Goal: Answer question/provide support

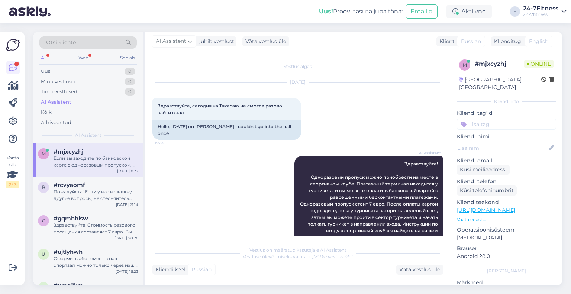
scroll to position [1055, 0]
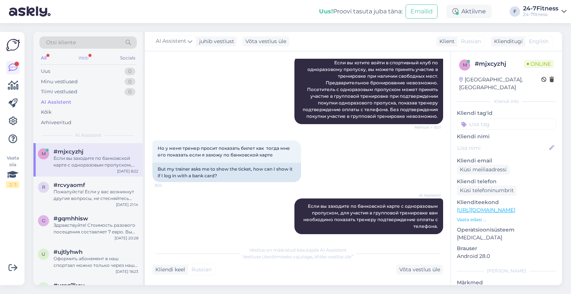
click at [89, 58] on div "Web" at bounding box center [83, 58] width 13 height 10
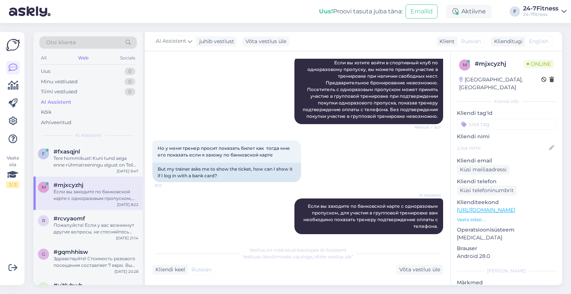
click at [87, 159] on div "Tere hommikust! Kuni tund aega enne rühmatreeningu algust on Teil endal võimali…" at bounding box center [96, 161] width 85 height 13
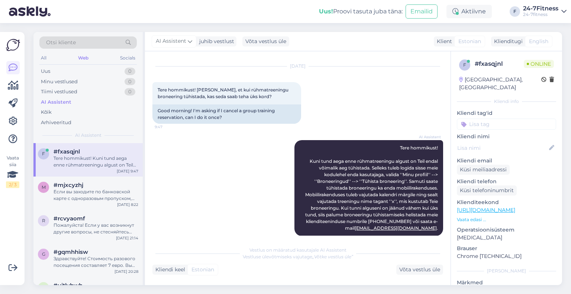
scroll to position [24, 0]
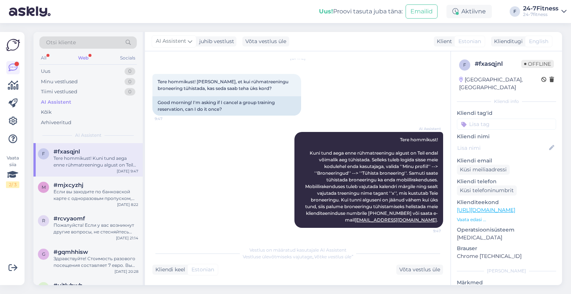
click at [84, 57] on div "Web" at bounding box center [83, 58] width 13 height 10
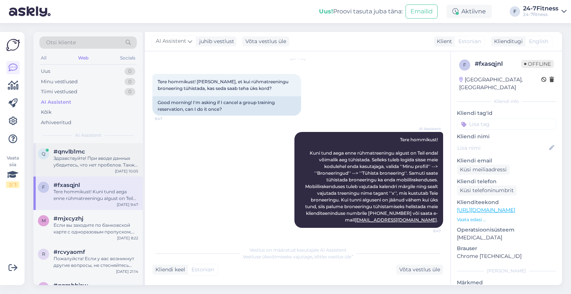
click at [80, 155] on div "Здравствуйте! При вводе данных убедитесь, что нет пробелов. Также наша система …" at bounding box center [96, 161] width 85 height 13
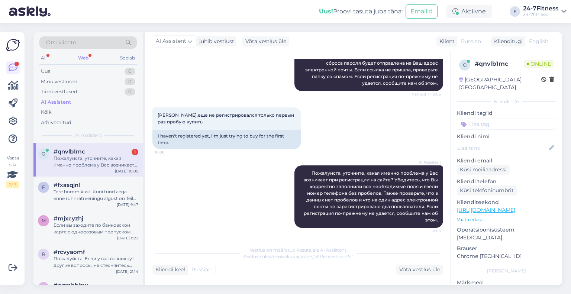
scroll to position [0, 0]
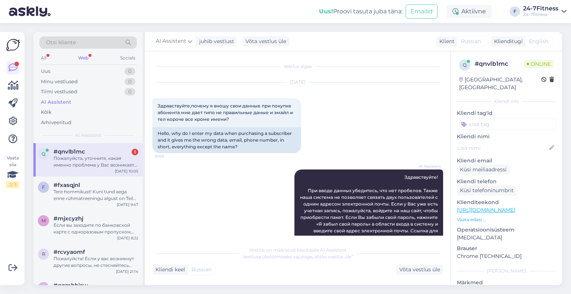
click at [90, 162] on div "Пожалуйста, уточните, какая именно проблема у Вас возникает при регистрации на …" at bounding box center [96, 161] width 85 height 13
click at [77, 56] on div "Web" at bounding box center [83, 58] width 13 height 10
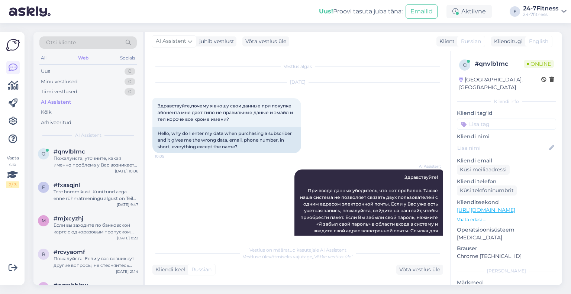
click at [86, 157] on div "Пожалуйста, уточните, какая именно проблема у Вас возникает при регистрации на …" at bounding box center [96, 161] width 85 height 13
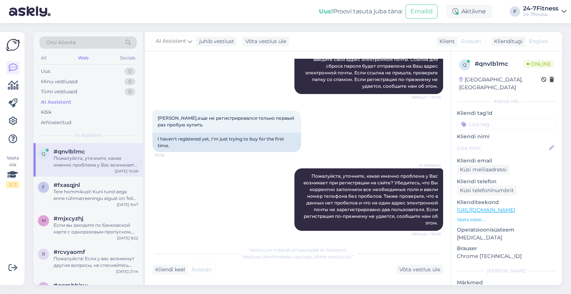
scroll to position [174, 0]
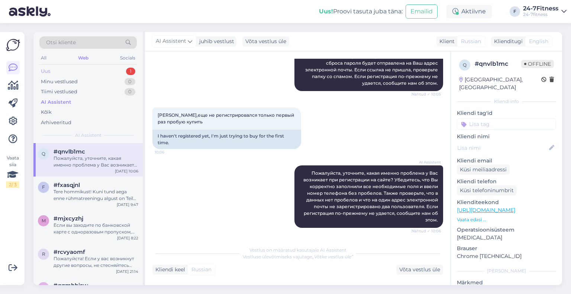
click at [103, 72] on div "Uus 1" at bounding box center [87, 71] width 97 height 10
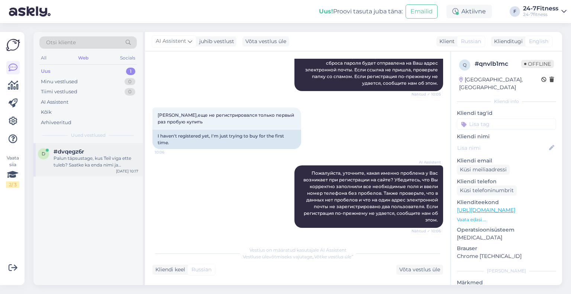
click at [89, 166] on div "Palun täpsustage, kus Teil viga ette tuleb? Saatke ka enda nimi ja isikukood, e…" at bounding box center [96, 161] width 85 height 13
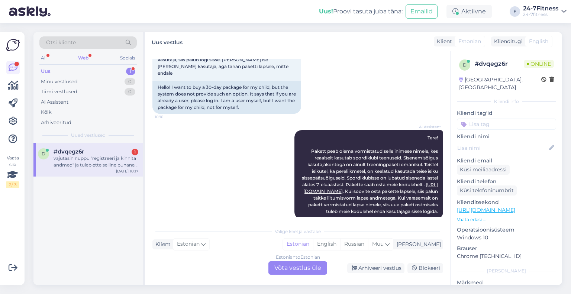
scroll to position [111, 0]
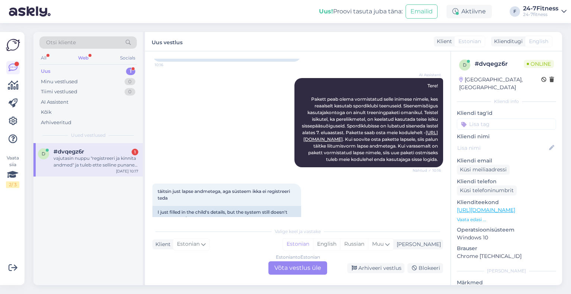
click at [296, 267] on div "Estonian to Estonian Võta vestlus üle" at bounding box center [297, 267] width 59 height 13
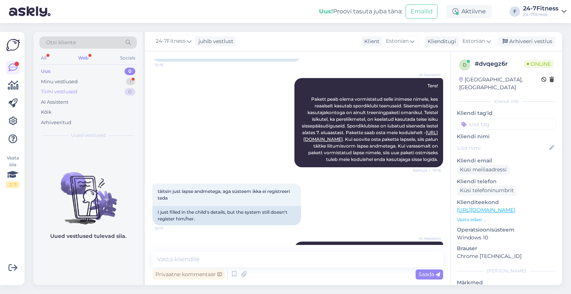
click at [73, 87] on div "Tiimi vestlused 0" at bounding box center [87, 92] width 97 height 10
click at [60, 79] on div "Minu vestlused" at bounding box center [59, 81] width 37 height 7
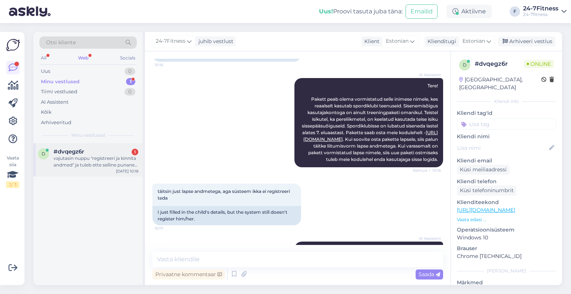
click at [74, 163] on div "vajutasin nuppu "registreeri ja kinnita andmed" ja tuleb ette selline punane mä…" at bounding box center [96, 161] width 85 height 13
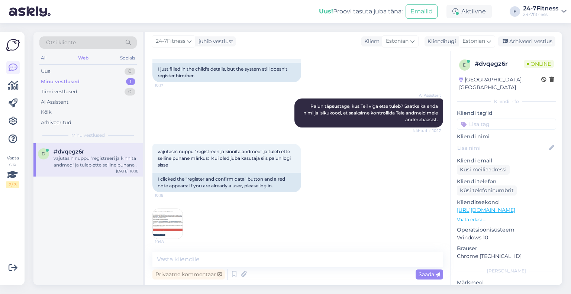
scroll to position [256, 0]
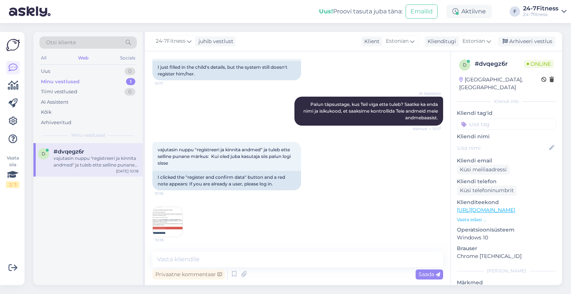
click at [172, 218] on img at bounding box center [168, 222] width 30 height 30
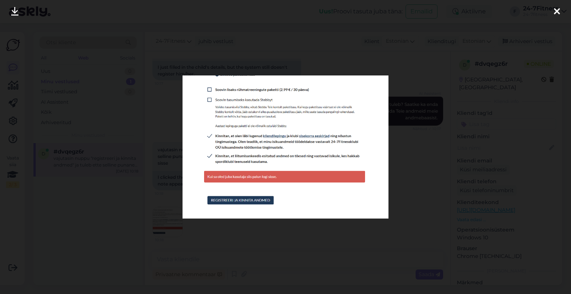
click at [172, 218] on div at bounding box center [285, 147] width 571 height 294
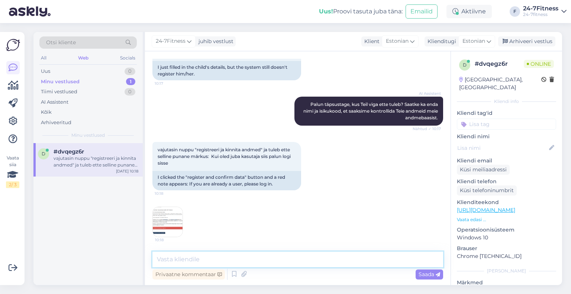
click at [193, 253] on textarea at bounding box center [297, 260] width 291 height 16
click at [345, 257] on textarea "Palun edastage meile lapse andmed ja e-mail millega proovite registreerida" at bounding box center [297, 260] width 291 height 16
click at [424, 260] on textarea "Palun edastage meile lapse andmed ja e-mail millega proovite lapse kontot regis…" at bounding box center [297, 260] width 291 height 16
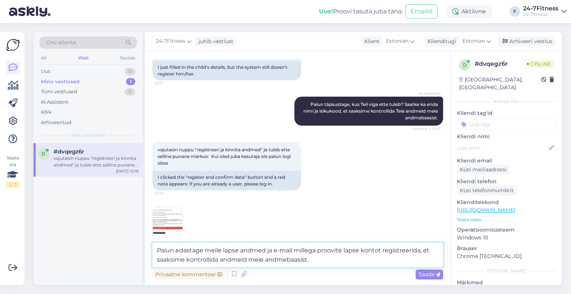
click at [293, 249] on textarea "Palun edastage meile lapse andmed ja e-mail millega proovite lapse kontot regis…" at bounding box center [297, 255] width 291 height 25
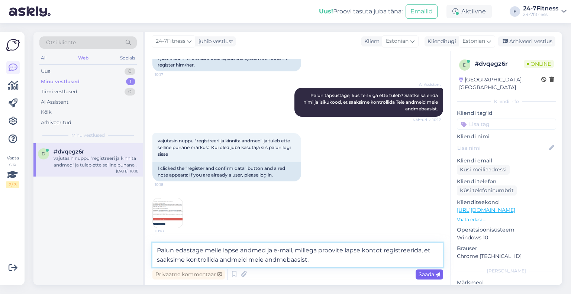
type textarea "Palun edastage meile lapse andmed ja e-mail, millega proovite lapse kontot regi…"
click at [435, 272] on icon at bounding box center [437, 274] width 4 height 4
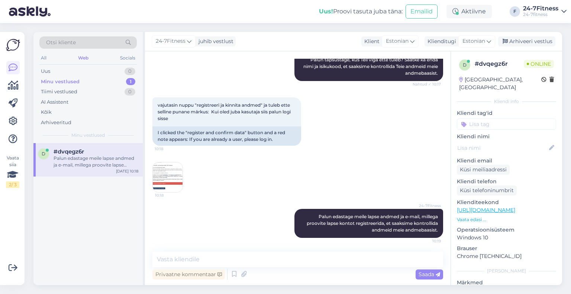
scroll to position [302, 0]
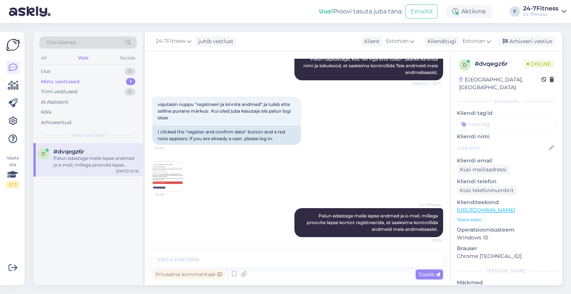
click at [165, 181] on img at bounding box center [168, 177] width 30 height 30
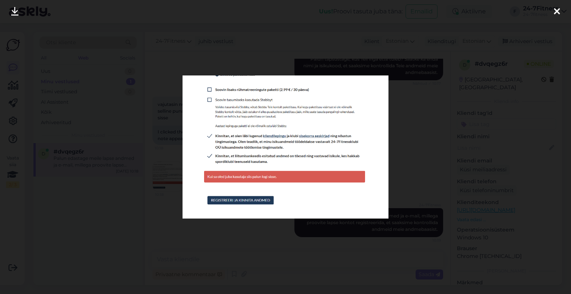
click at [165, 181] on div at bounding box center [285, 147] width 571 height 294
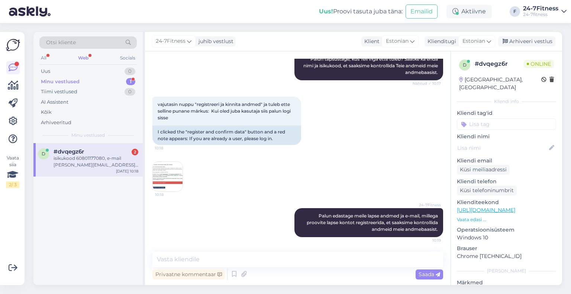
scroll to position [380, 0]
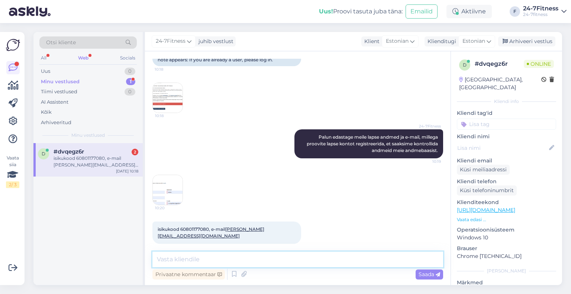
click at [213, 257] on textarea at bounding box center [297, 260] width 291 height 16
click at [168, 187] on img at bounding box center [168, 190] width 30 height 30
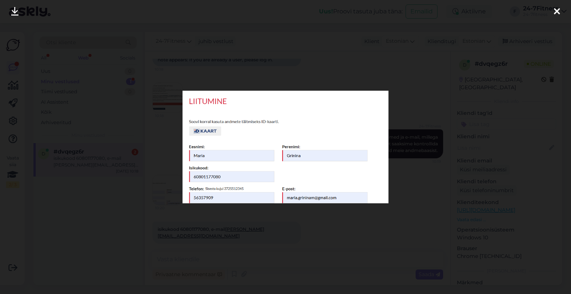
click at [408, 153] on div at bounding box center [285, 147] width 571 height 294
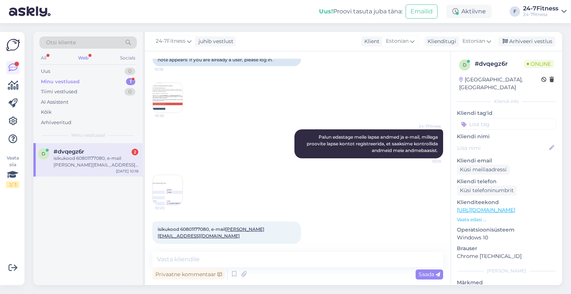
click at [197, 229] on span "isikukood 60801177080, e-mail [PERSON_NAME][EMAIL_ADDRESS][DOMAIN_NAME]" at bounding box center [211, 232] width 107 height 12
copy span "60801177080"
click at [153, 179] on img at bounding box center [168, 190] width 30 height 30
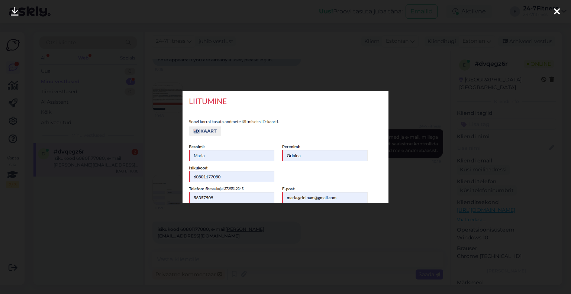
click at [415, 121] on div at bounding box center [285, 147] width 571 height 294
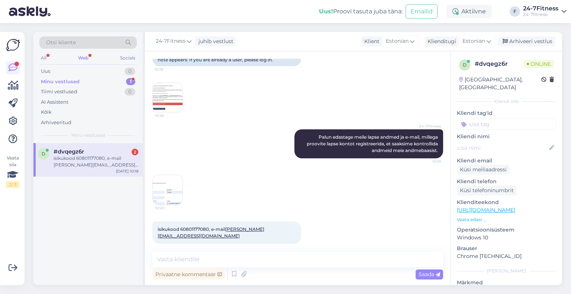
click at [268, 250] on div "Vestlus algas [DATE] Tere! Soovin osta lapsele 30 päeva paketti, aga süsteem ei…" at bounding box center [297, 168] width 305 height 234
click at [267, 254] on textarea at bounding box center [297, 260] width 291 height 16
paste textarea "[PERSON_NAME]"
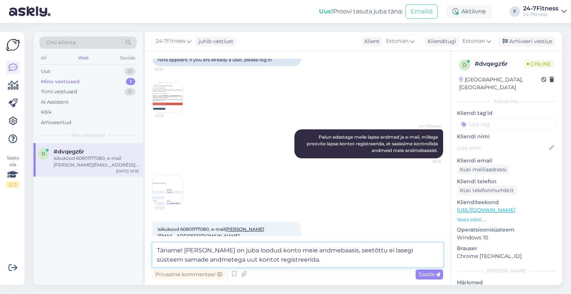
paste textarea "paketi ostmiseks [PERSON_NAME] meie kodulehele [URL][DOMAIN_NAME] ja logige end…"
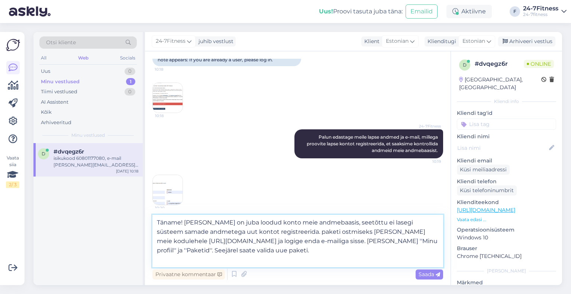
click at [297, 234] on textarea "Täname! [PERSON_NAME] on juba loodud konto meie andmebaasis, seetõttu ei lasegi…" at bounding box center [297, 241] width 291 height 52
click at [273, 243] on textarea "Täname! [PERSON_NAME] on juba loodud konto meie andmebaasis, seetõttu ei lasegi…" at bounding box center [297, 241] width 291 height 52
click at [312, 243] on textarea "Täname! [PERSON_NAME] on juba loodud konto meie andmebaasis, seetõttu ei lasegi…" at bounding box center [297, 241] width 291 height 52
paste textarea "[PERSON_NAME][EMAIL_ADDRESS][DOMAIN_NAME]"
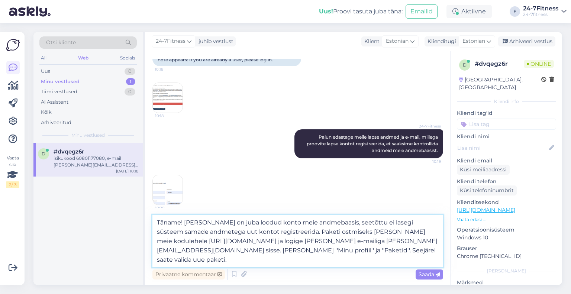
click at [178, 260] on textarea "Täname! [PERSON_NAME] on juba loodud konto meie andmebaasis, seetõttu ei lasegi…" at bounding box center [297, 241] width 291 height 52
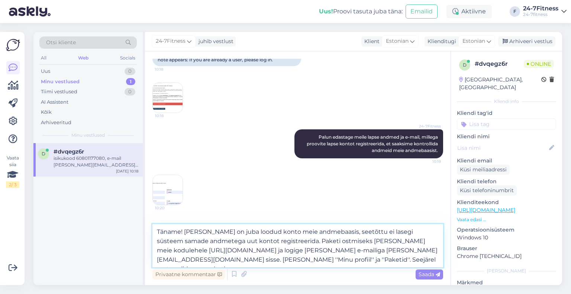
click at [301, 259] on textarea "Täname! [PERSON_NAME] on juba loodud konto meie andmebaasis, seetõttu ei lasegi…" at bounding box center [297, 245] width 291 height 43
click at [334, 260] on textarea "Täname! [PERSON_NAME] on juba loodud konto meie andmebaasis, seetõttu ei lasegi…" at bounding box center [297, 245] width 291 height 43
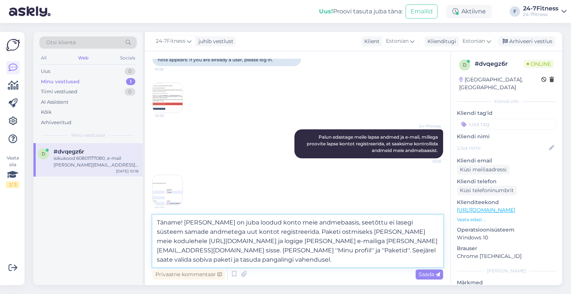
click at [381, 267] on textarea "Täname! [PERSON_NAME] on juba loodud konto meie andmebaasis, seetõttu ei lasegi…" at bounding box center [297, 241] width 291 height 52
click at [382, 263] on textarea "Täname! [PERSON_NAME] on juba loodud konto meie andmebaasis, seetõttu ei lasegi…" at bounding box center [297, 241] width 291 height 52
click at [331, 263] on textarea "Täname! [PERSON_NAME] on juba loodud konto meie andmebaasis, seetõttu ei lasegi…" at bounding box center [297, 241] width 291 height 52
click at [440, 250] on textarea "Täname! [PERSON_NAME] on juba loodud konto meie andmebaasis, seetõttu ei lasegi…" at bounding box center [297, 241] width 291 height 52
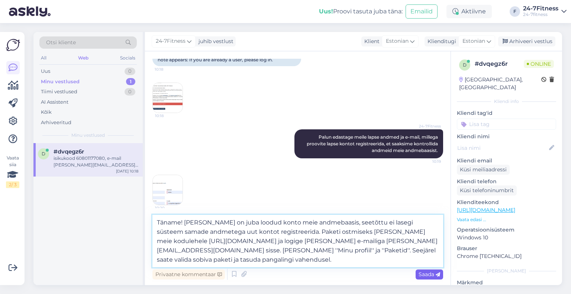
type textarea "Täname! [PERSON_NAME] on juba loodud konto meie andmebaasis, seetõttu ei lasegi…"
click at [425, 273] on span "Saada" at bounding box center [429, 274] width 22 height 7
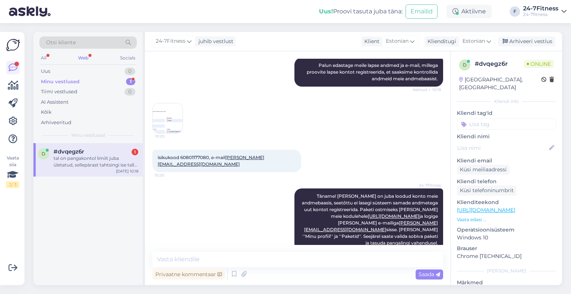
scroll to position [491, 0]
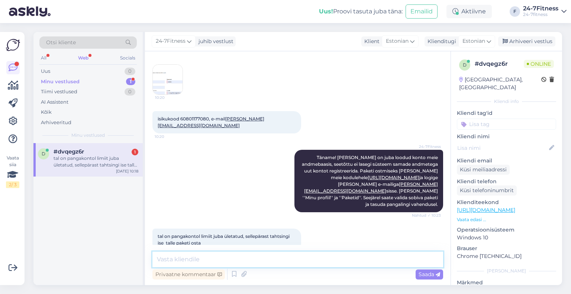
click at [223, 261] on textarea at bounding box center [297, 260] width 291 height 16
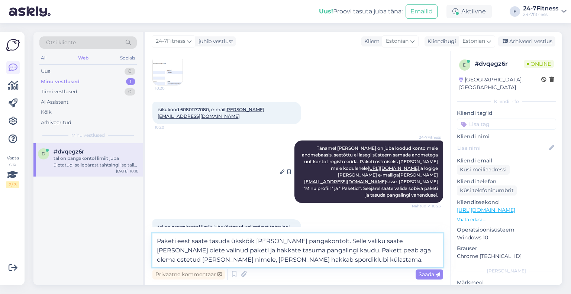
scroll to position [509, 0]
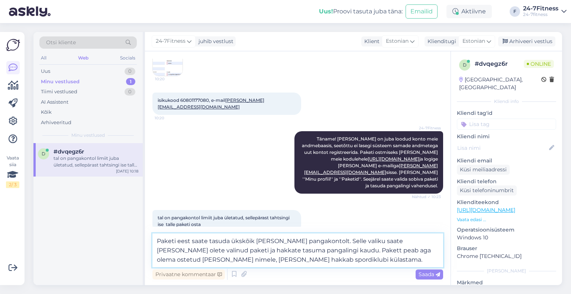
click at [288, 249] on textarea "Paketi eest saate tasuda ükskõik [PERSON_NAME] pangakontolt. Selle valiku saate…" at bounding box center [297, 250] width 291 height 34
click at [286, 249] on textarea "Paketi eest saate tasuda ükskõik [PERSON_NAME] pangakontolt. Selle valiku saate…" at bounding box center [297, 250] width 291 height 34
click at [285, 252] on textarea "Paketi eest saate tasuda ükskõik [PERSON_NAME] pangakontolt. Selle valiku saate…" at bounding box center [297, 250] width 291 height 34
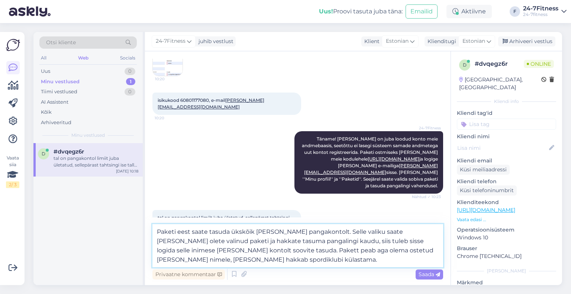
click at [251, 260] on textarea "Paketi eest saate tasuda ükskõik [PERSON_NAME] pangakontolt. Selle valiku saate…" at bounding box center [297, 245] width 291 height 43
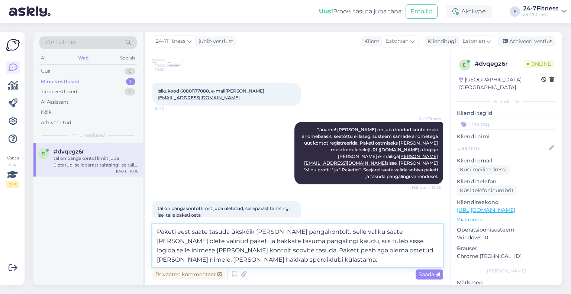
click at [232, 261] on textarea "Paketi eest saate tasuda ükskõik [PERSON_NAME] pangakontolt. Selle valiku saate…" at bounding box center [297, 245] width 291 height 43
click at [409, 242] on textarea "Paketi eest saate tasuda ükskõik [PERSON_NAME] pangakontolt. Selle valiku saate…" at bounding box center [297, 245] width 291 height 43
click at [311, 262] on textarea "Paketi eest saate tasuda ükskõik [PERSON_NAME] pangakontolt. Selle valiku saate…" at bounding box center [297, 245] width 291 height 43
type textarea "Paketi eest saate tasuda ükskõik [PERSON_NAME] pangakontolt. Selle valiku saate…"
click at [436, 276] on icon at bounding box center [437, 274] width 4 height 4
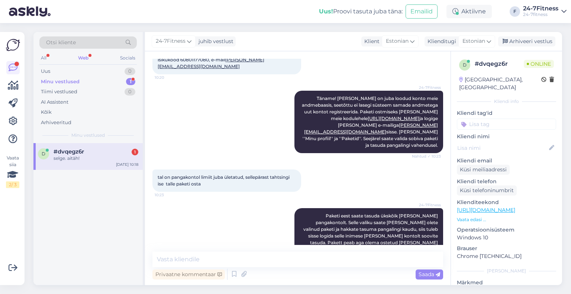
scroll to position [581, 0]
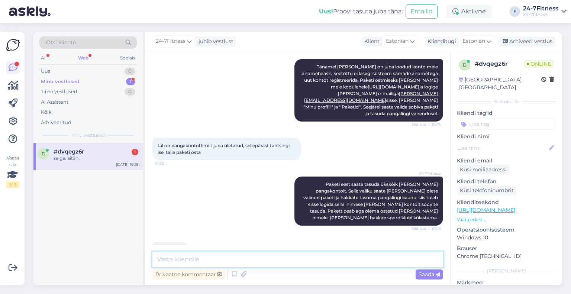
click at [220, 266] on textarea at bounding box center [297, 260] width 291 height 16
click at [110, 169] on div "d #dvqegz6r 1 selge. aitäh! [DATE] 10:18" at bounding box center [87, 214] width 109 height 142
click at [108, 164] on div "d #dvqegz6r 1 selge. aitäh! [DATE] 10:18" at bounding box center [87, 156] width 109 height 27
click at [537, 42] on div "Arhiveeri vestlus" at bounding box center [526, 41] width 57 height 10
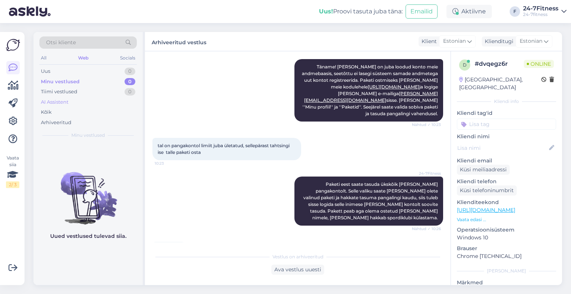
click at [68, 102] on div "AI Assistent" at bounding box center [54, 101] width 27 height 7
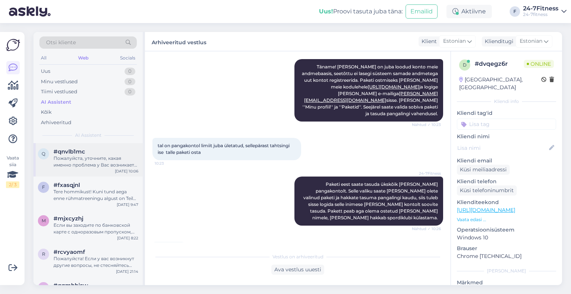
click at [77, 159] on div "Пожалуйста, уточните, какая именно проблема у Вас возникает при регистрации на …" at bounding box center [96, 161] width 85 height 13
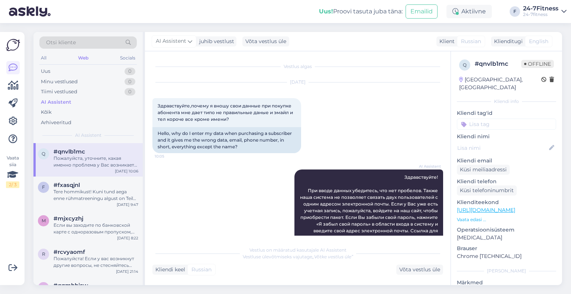
scroll to position [174, 0]
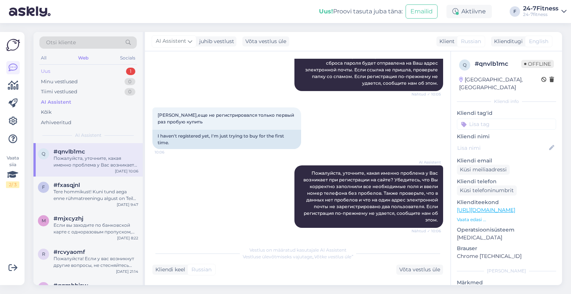
click at [95, 69] on div "Uus 1" at bounding box center [87, 71] width 97 height 10
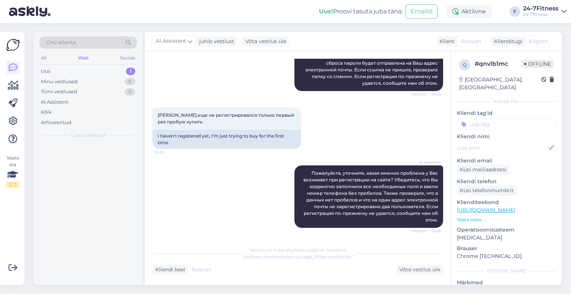
click at [102, 158] on div at bounding box center [87, 214] width 109 height 142
click at [102, 158] on div "Hello, I now forward this question to my colleague, who is responsible for this…" at bounding box center [96, 161] width 85 height 13
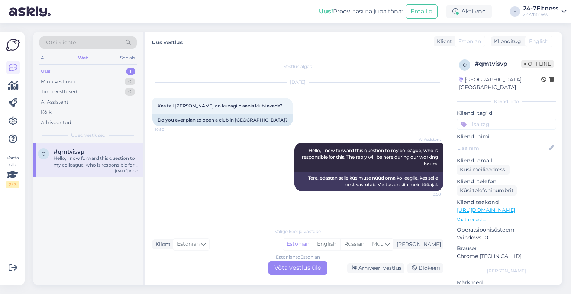
click at [286, 273] on div "Estonian to Estonian Võta vestlus üle" at bounding box center [297, 267] width 59 height 13
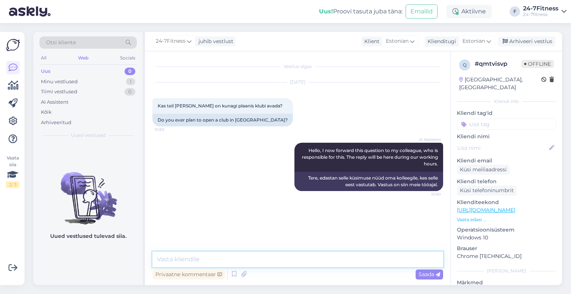
drag, startPoint x: 266, startPoint y: 255, endPoint x: 259, endPoint y: 250, distance: 9.0
click at [266, 255] on textarea at bounding box center [297, 260] width 291 height 16
click at [182, 256] on textarea at bounding box center [297, 260] width 291 height 16
click at [195, 255] on textarea at bounding box center [297, 260] width 291 height 16
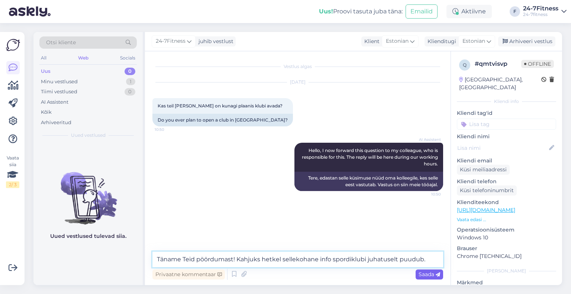
type textarea "Täname Teid pöördumast! Kahjuks hetkel sellekohane info spordiklubi juhatuselt …"
click at [425, 276] on span "Saada" at bounding box center [429, 274] width 22 height 7
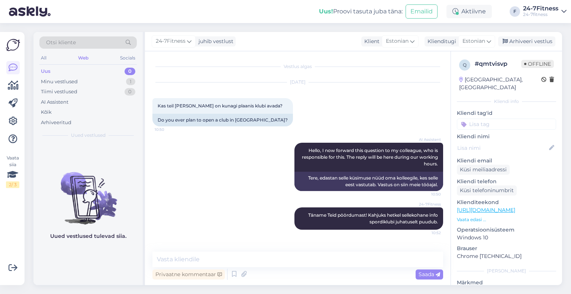
drag, startPoint x: 534, startPoint y: 41, endPoint x: 469, endPoint y: 55, distance: 66.8
click at [534, 41] on div "Arhiveeri vestlus" at bounding box center [526, 41] width 57 height 10
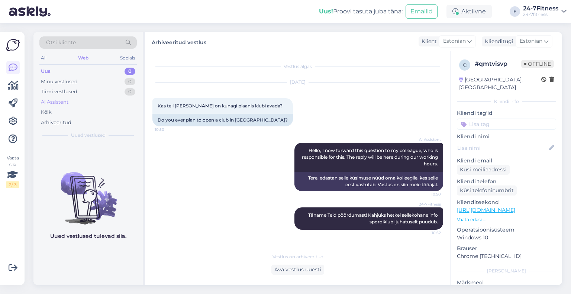
click at [74, 105] on div "AI Assistent" at bounding box center [87, 102] width 97 height 10
